Goal: Task Accomplishment & Management: Manage account settings

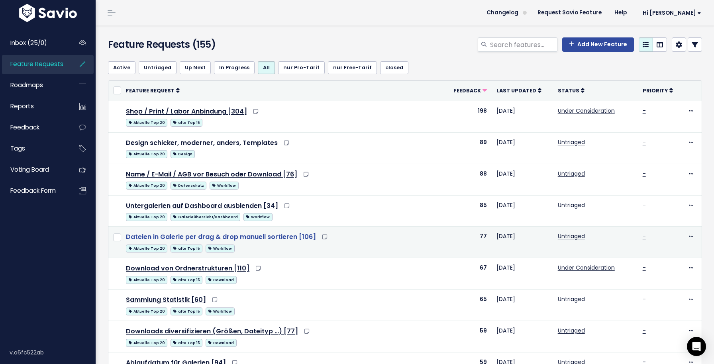
click at [287, 235] on link "Dateien in Galerie per drag & drop manuell sortieren [106]" at bounding box center [221, 236] width 190 height 9
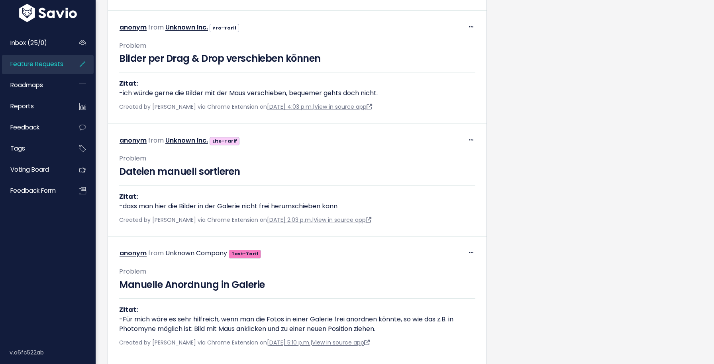
scroll to position [493, 0]
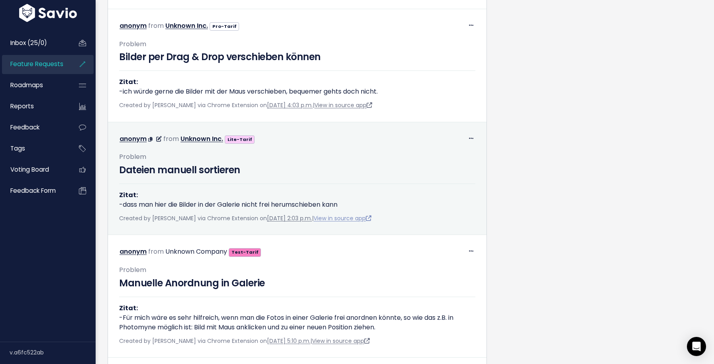
click at [361, 220] on link "View in source app" at bounding box center [343, 218] width 58 height 8
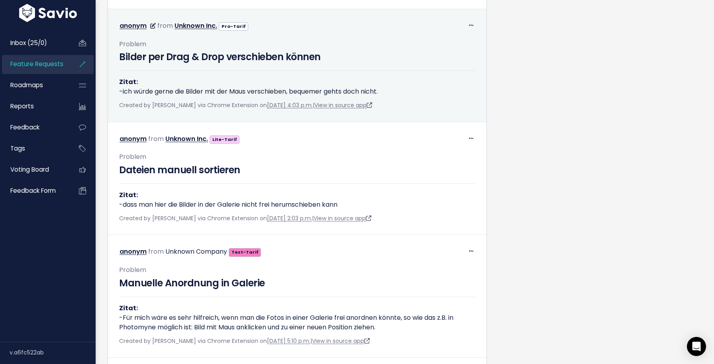
scroll to position [400, 0]
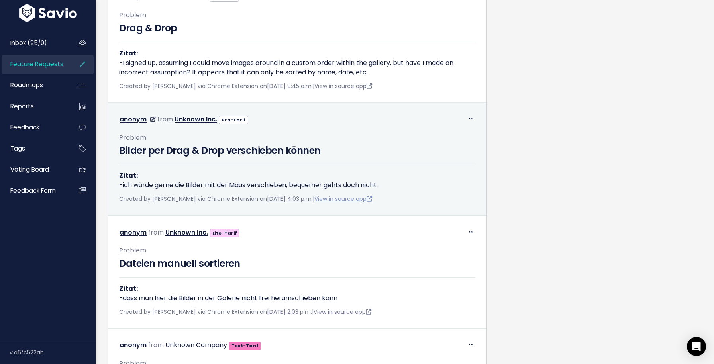
click at [358, 198] on link "View in source app" at bounding box center [343, 199] width 58 height 8
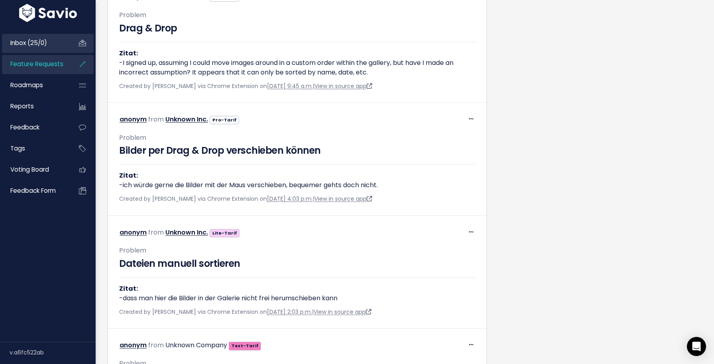
click at [25, 47] on link "Inbox (25/0)" at bounding box center [34, 43] width 64 height 18
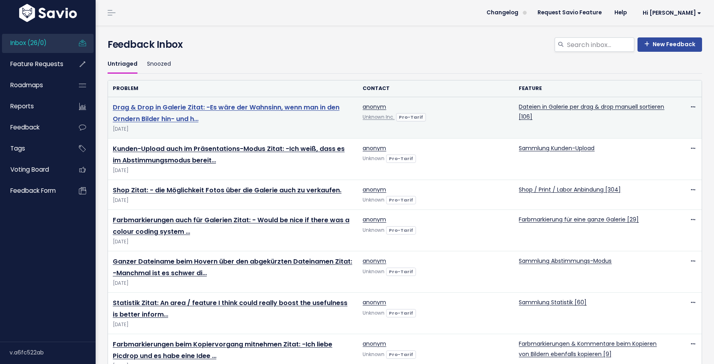
click at [141, 106] on link "Drag & Drop in Galerie Zitat: -Es wäre der Wahnsinn, wenn man in den Orndern Bi…" at bounding box center [226, 113] width 227 height 21
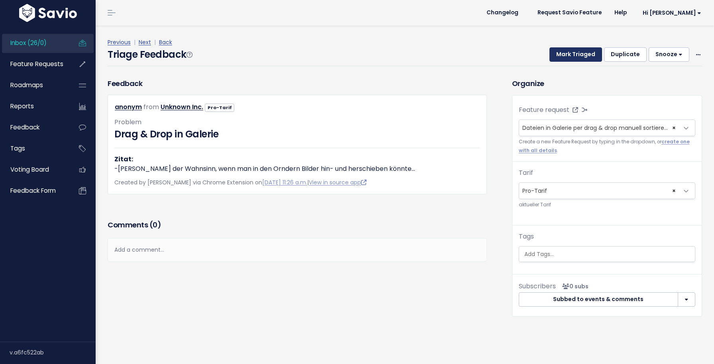
click at [571, 48] on button "Mark Triaged" at bounding box center [575, 54] width 53 height 14
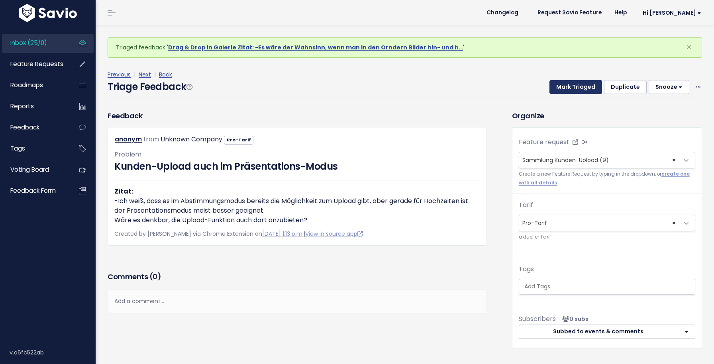
click at [571, 82] on button "Mark Triaged" at bounding box center [575, 87] width 53 height 14
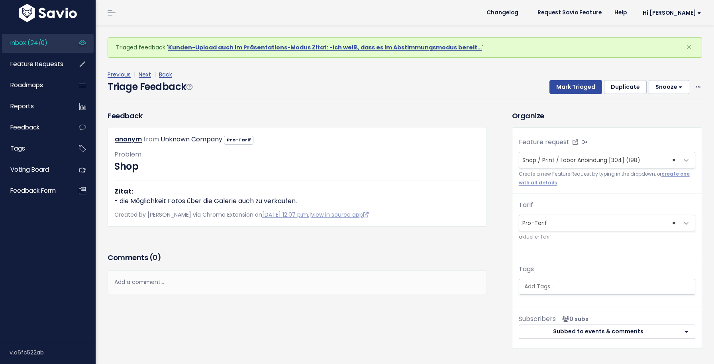
click at [571, 82] on button "Mark Triaged" at bounding box center [575, 87] width 53 height 14
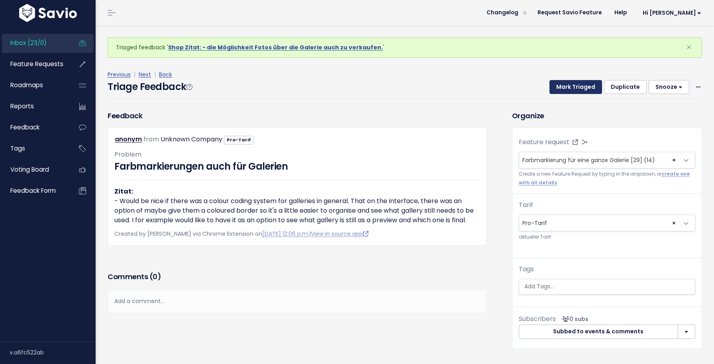
click at [571, 82] on button "Mark Triaged" at bounding box center [575, 87] width 53 height 14
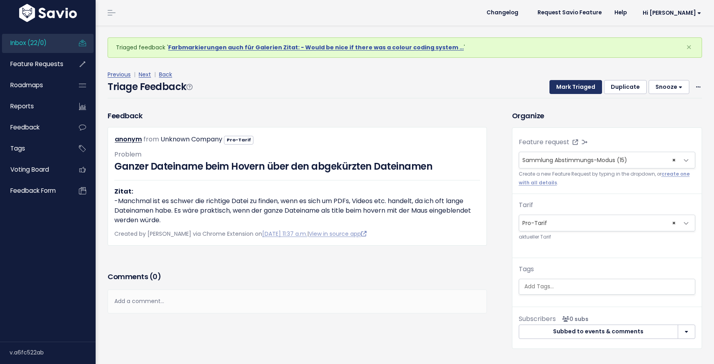
click at [571, 82] on button "Mark Triaged" at bounding box center [575, 87] width 53 height 14
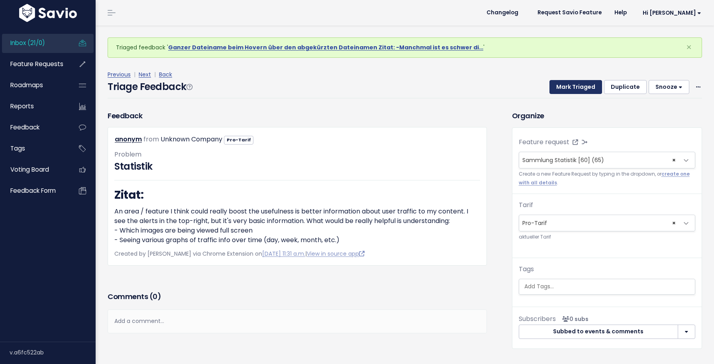
click at [571, 82] on button "Mark Triaged" at bounding box center [575, 87] width 53 height 14
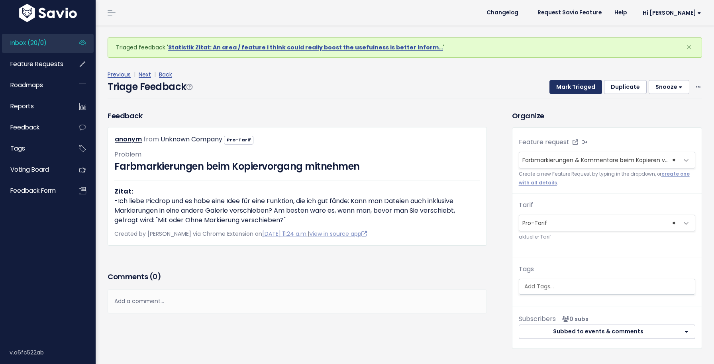
click at [571, 82] on button "Mark Triaged" at bounding box center [575, 87] width 53 height 14
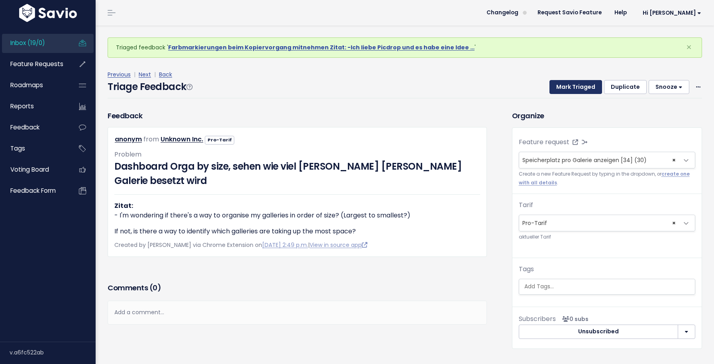
click at [571, 82] on button "Mark Triaged" at bounding box center [575, 87] width 53 height 14
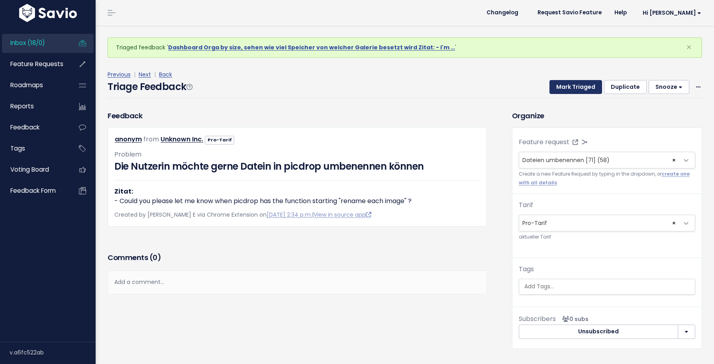
click at [571, 82] on button "Mark Triaged" at bounding box center [575, 87] width 53 height 14
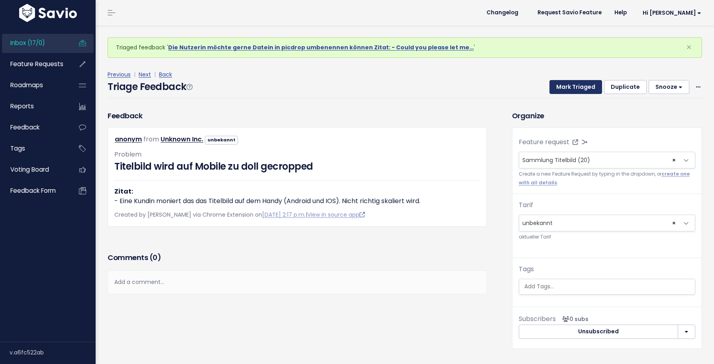
click at [571, 82] on button "Mark Triaged" at bounding box center [575, 87] width 53 height 14
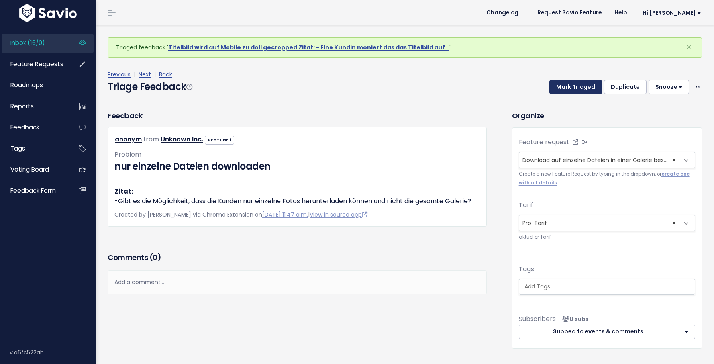
click at [571, 82] on button "Mark Triaged" at bounding box center [575, 87] width 53 height 14
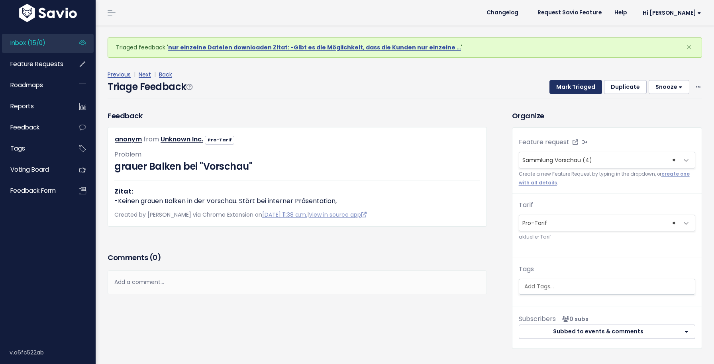
click at [571, 82] on button "Mark Triaged" at bounding box center [575, 87] width 53 height 14
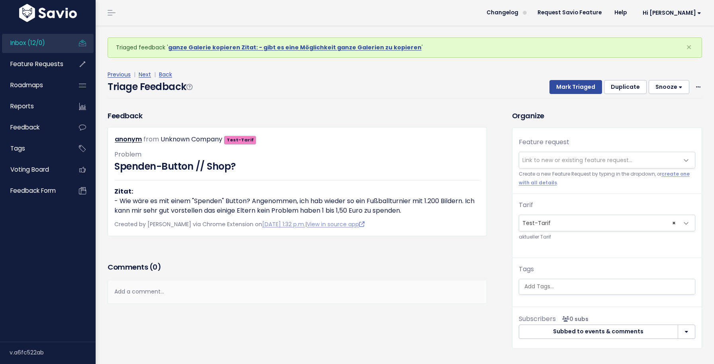
click at [569, 78] on div "Previous | Next | Back" at bounding box center [405, 75] width 594 height 10
click at [569, 82] on button "Mark Triaged" at bounding box center [575, 87] width 53 height 14
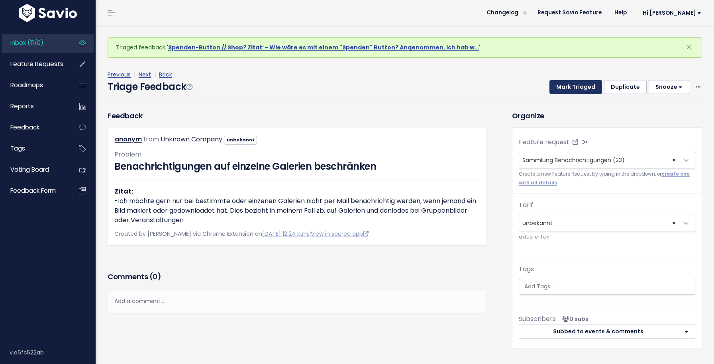
click at [575, 84] on button "Mark Triaged" at bounding box center [575, 87] width 53 height 14
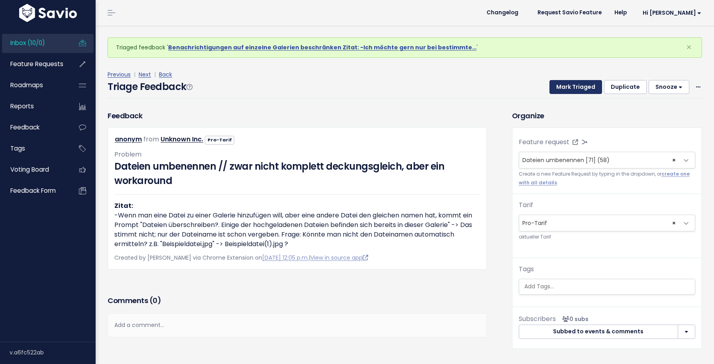
click at [575, 84] on button "Mark Triaged" at bounding box center [575, 87] width 53 height 14
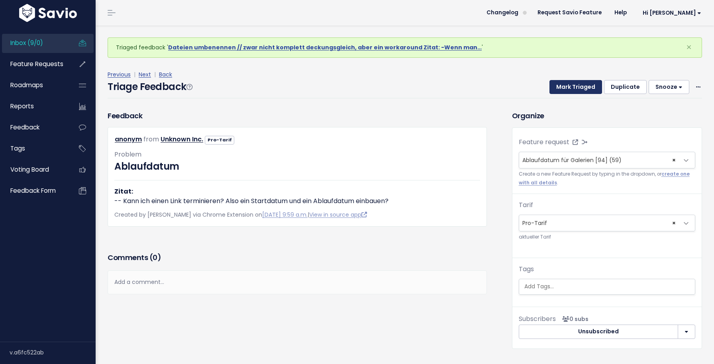
click at [575, 84] on button "Mark Triaged" at bounding box center [575, 87] width 53 height 14
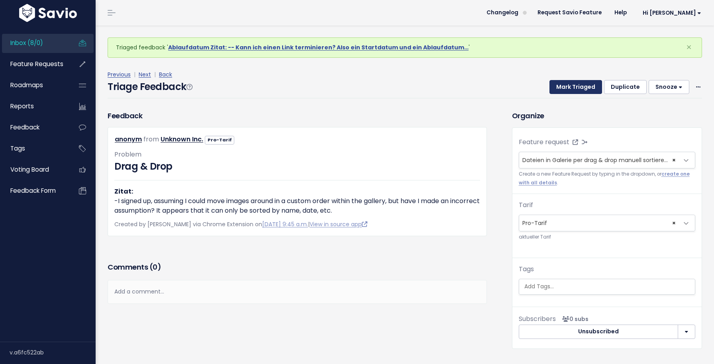
click at [575, 84] on button "Mark Triaged" at bounding box center [575, 87] width 53 height 14
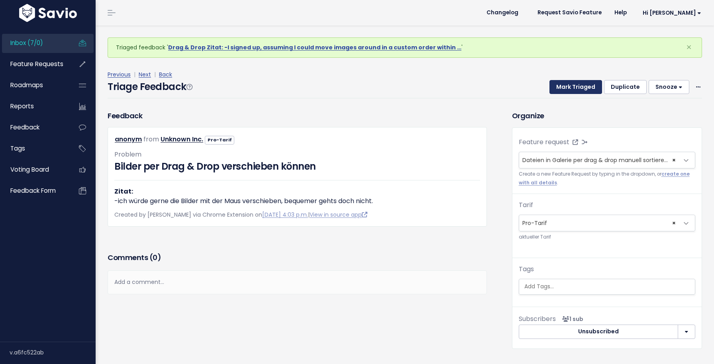
click at [575, 84] on button "Mark Triaged" at bounding box center [575, 87] width 53 height 14
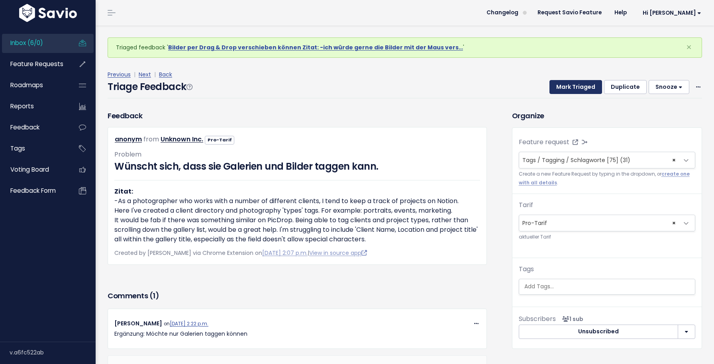
click at [575, 84] on button "Mark Triaged" at bounding box center [575, 87] width 53 height 14
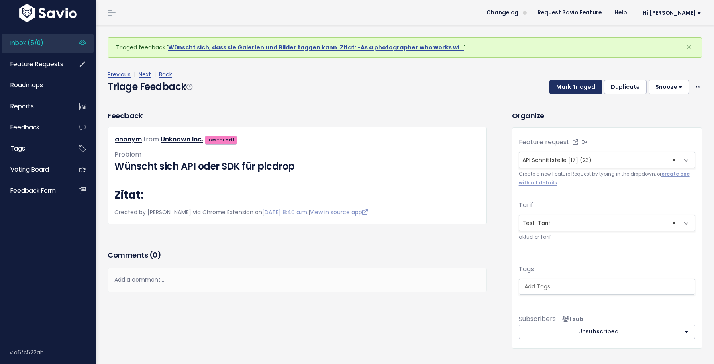
click at [575, 84] on button "Mark Triaged" at bounding box center [575, 87] width 53 height 14
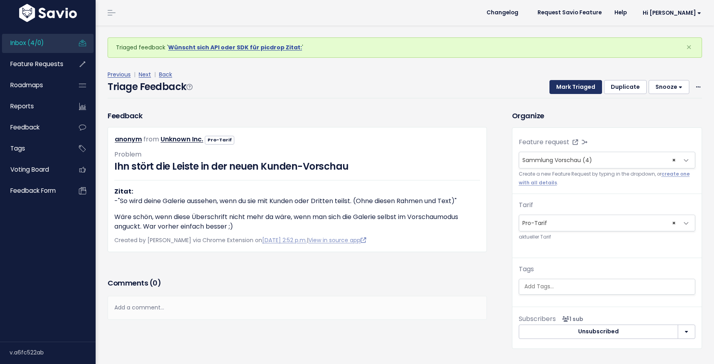
click at [575, 84] on button "Mark Triaged" at bounding box center [575, 87] width 53 height 14
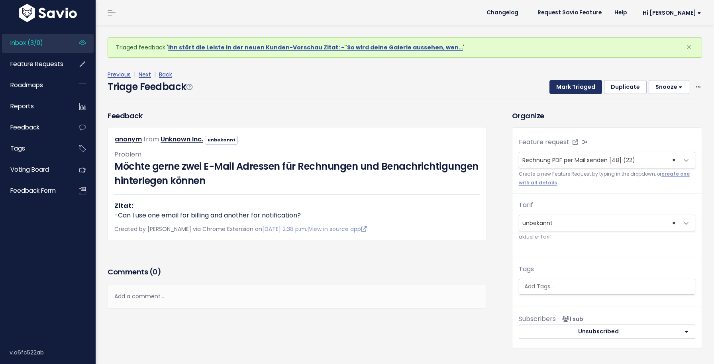
click at [575, 84] on button "Mark Triaged" at bounding box center [575, 87] width 53 height 14
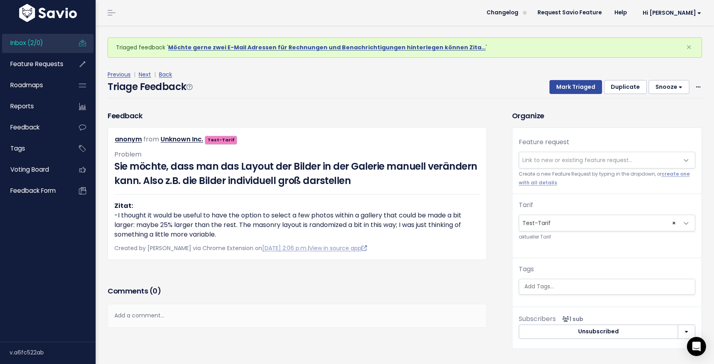
click at [561, 160] on span "Link to new or existing feature request..." at bounding box center [577, 160] width 110 height 8
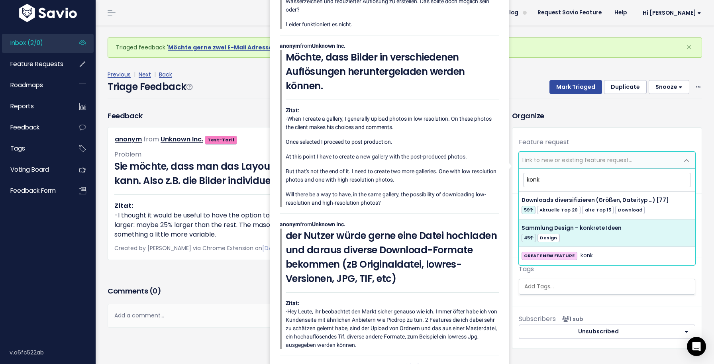
type input "konk"
select select "43468"
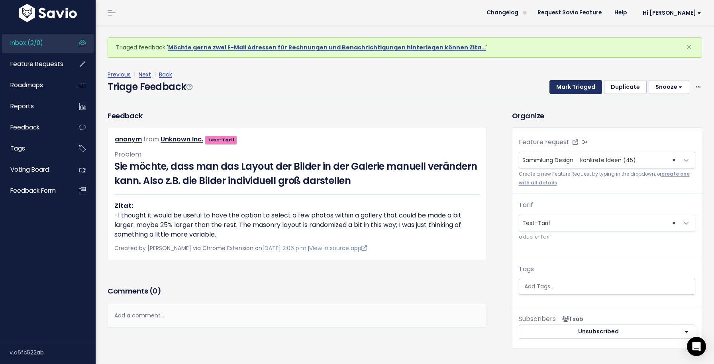
click at [583, 88] on button "Mark Triaged" at bounding box center [575, 87] width 53 height 14
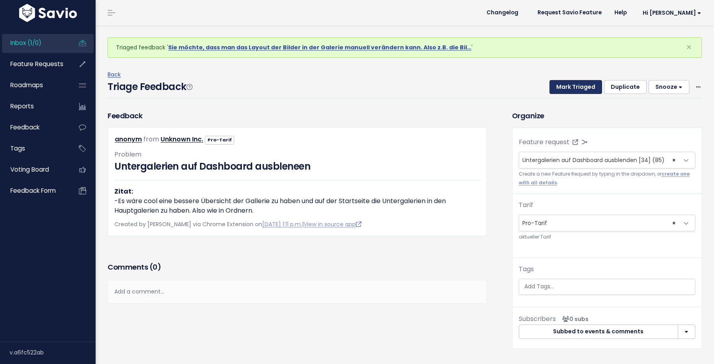
click at [583, 88] on button "Mark Triaged" at bounding box center [575, 87] width 53 height 14
